Goal: Communication & Community: Connect with others

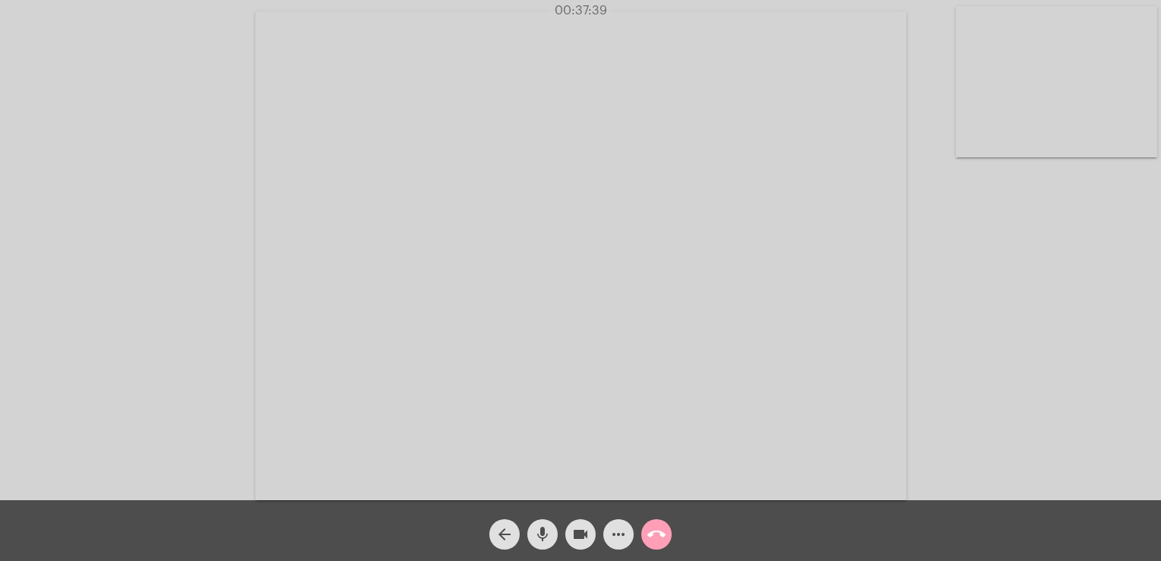
click at [661, 540] on mat-icon "call_end" at bounding box center [657, 534] width 18 height 18
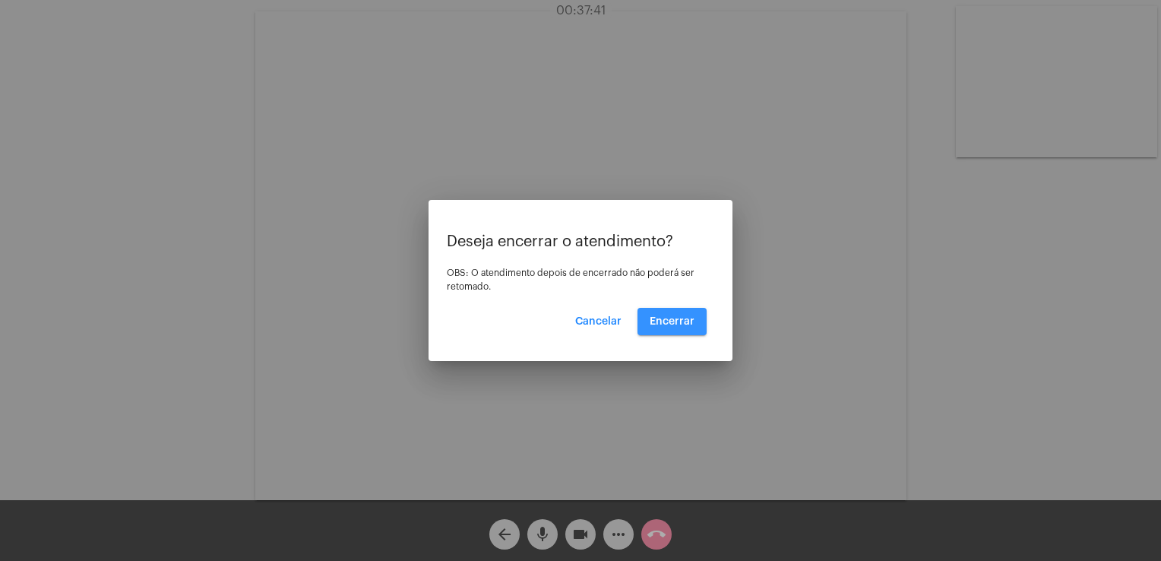
click at [673, 318] on span "Encerrar" at bounding box center [672, 321] width 45 height 11
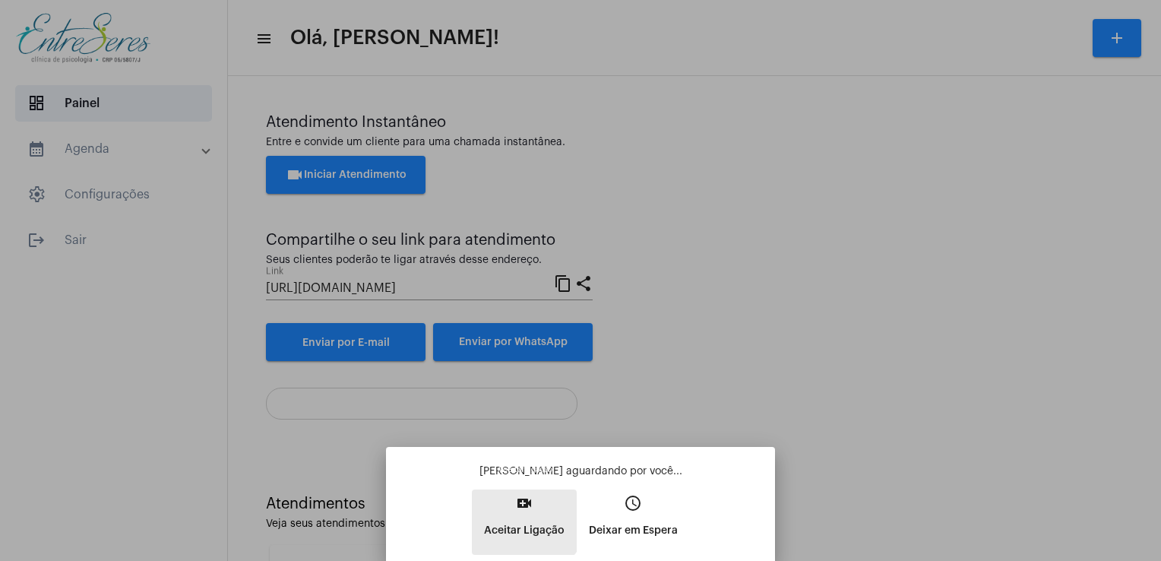
click at [516, 508] on mat-icon "video_call" at bounding box center [524, 503] width 18 height 18
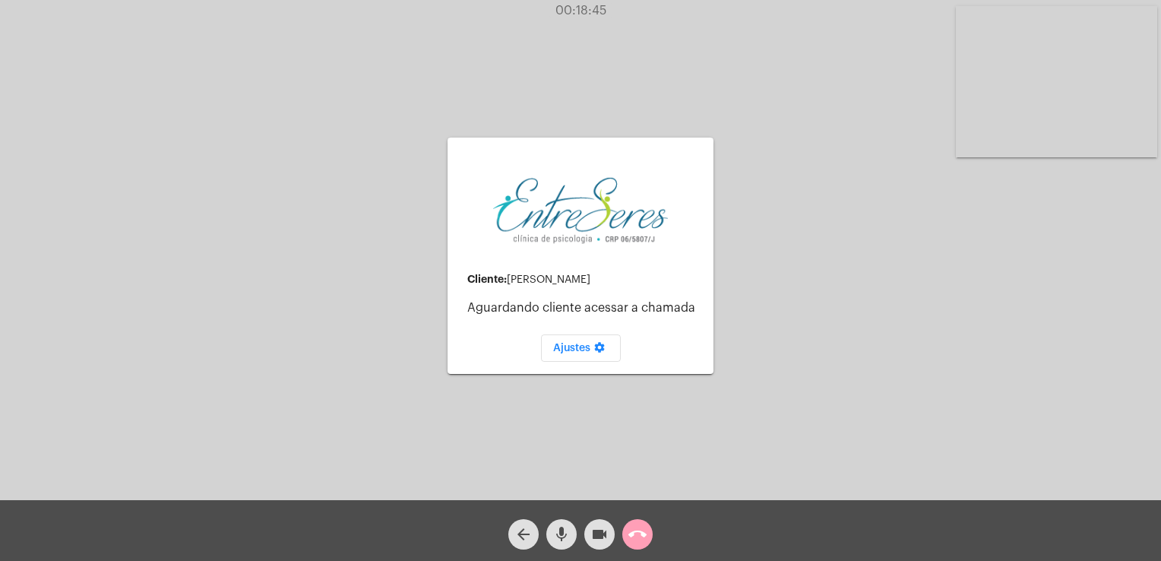
click at [649, 534] on button "call_end" at bounding box center [637, 534] width 30 height 30
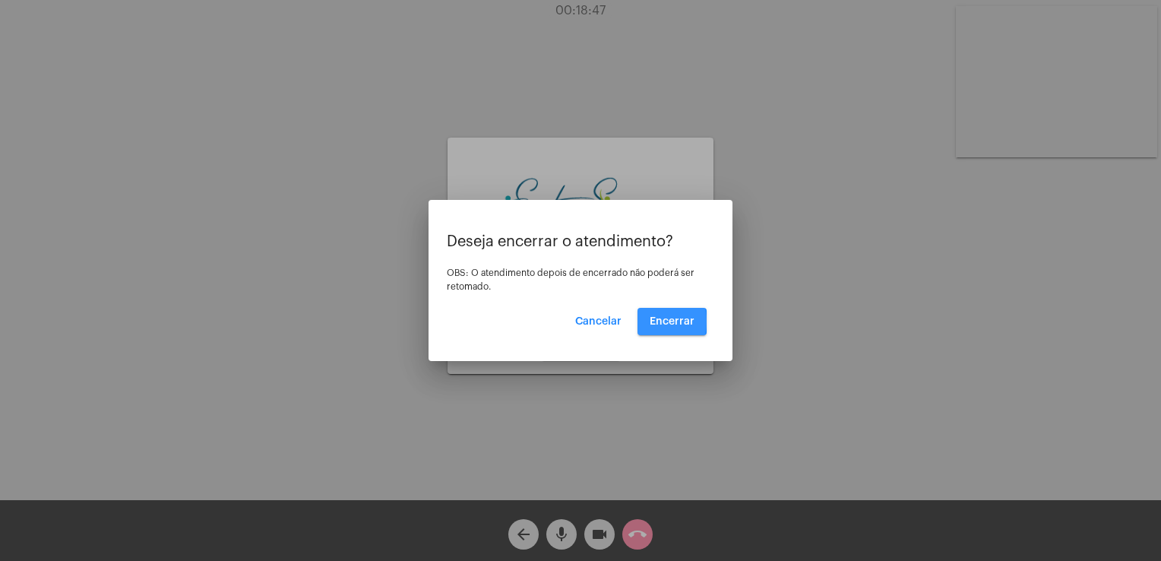
click at [652, 321] on span "Encerrar" at bounding box center [672, 321] width 45 height 11
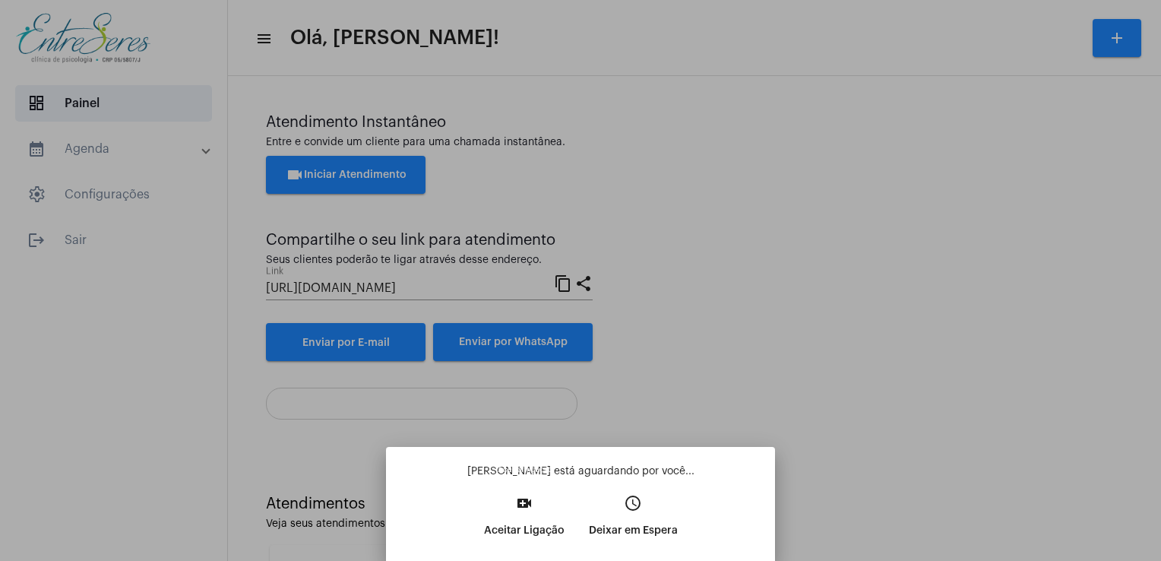
click at [538, 505] on button "video_call Aceitar Ligação" at bounding box center [524, 521] width 105 height 65
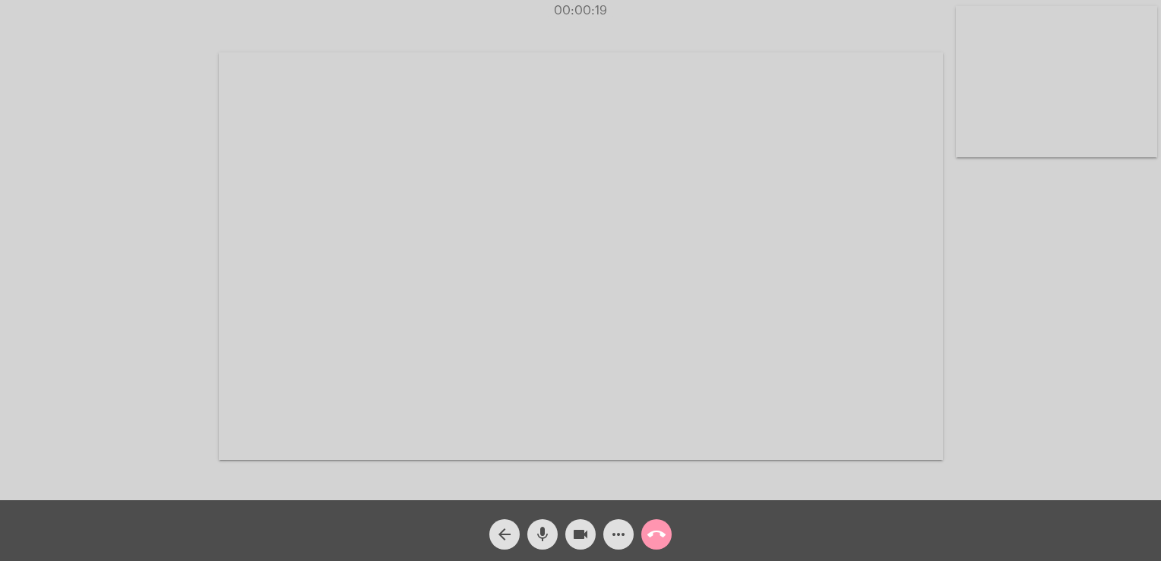
click at [1094, 195] on div "Acessando Câmera e Microfone..." at bounding box center [581, 254] width 1158 height 500
click at [1012, 194] on div "Acessando Câmera e Microfone..." at bounding box center [581, 254] width 1158 height 500
